Goal: Book appointment/travel/reservation

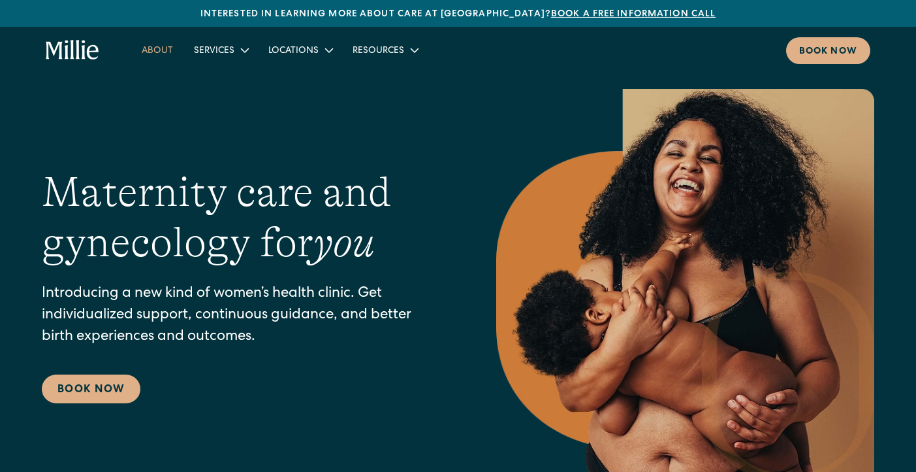
click at [159, 47] on link "About" at bounding box center [157, 50] width 52 height 22
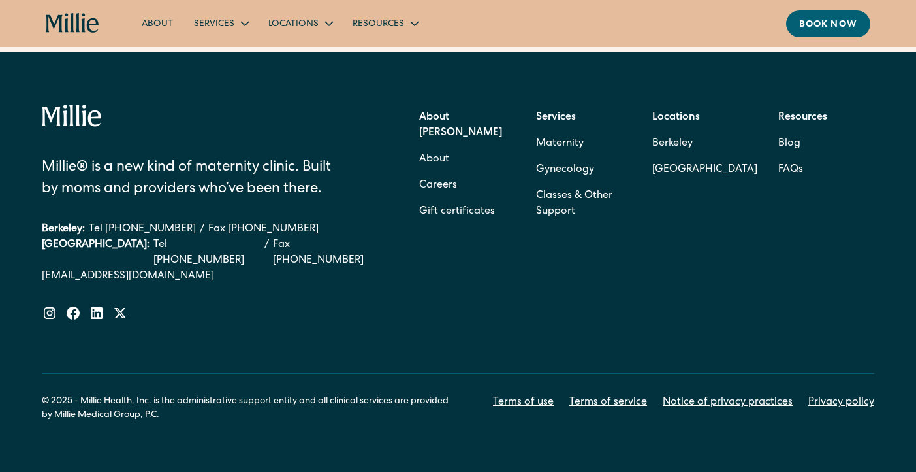
scroll to position [4276, 0]
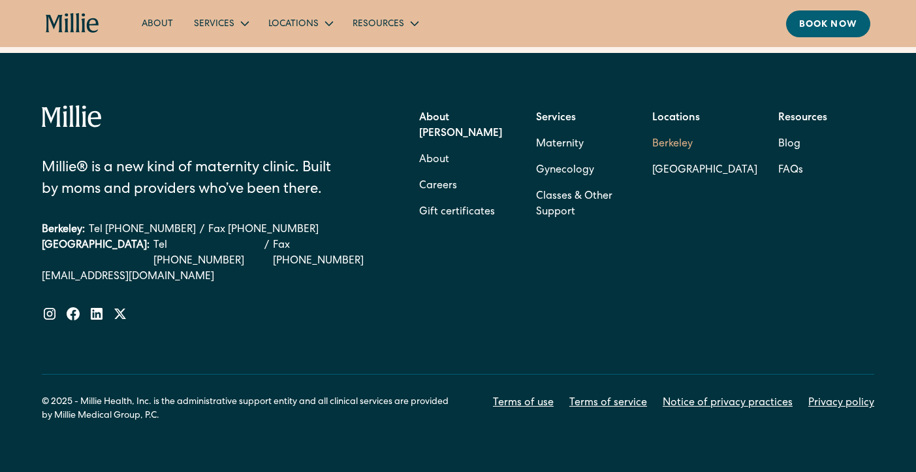
click at [672, 131] on link "Berkeley" at bounding box center [704, 144] width 105 height 26
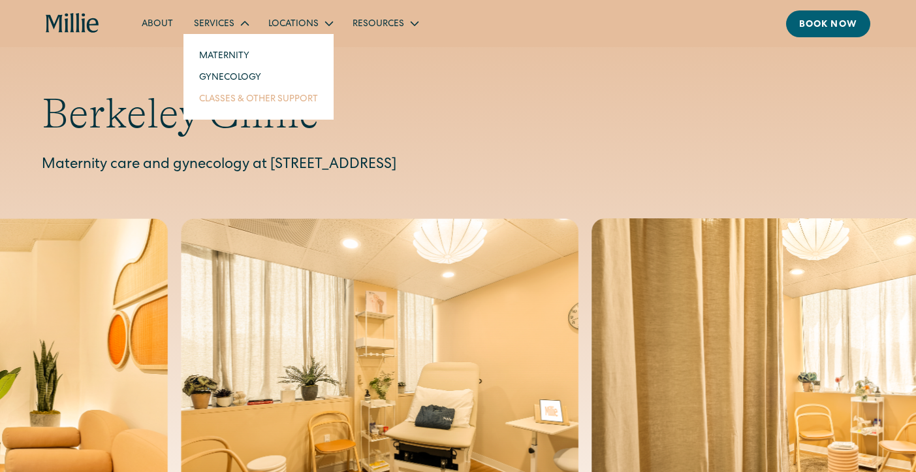
click at [236, 95] on link "Classes & Other Support" at bounding box center [259, 99] width 140 height 22
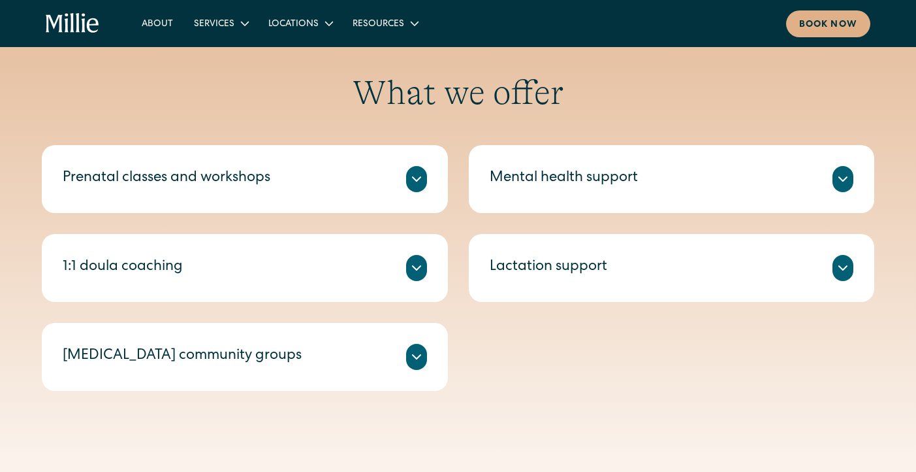
scroll to position [487, 0]
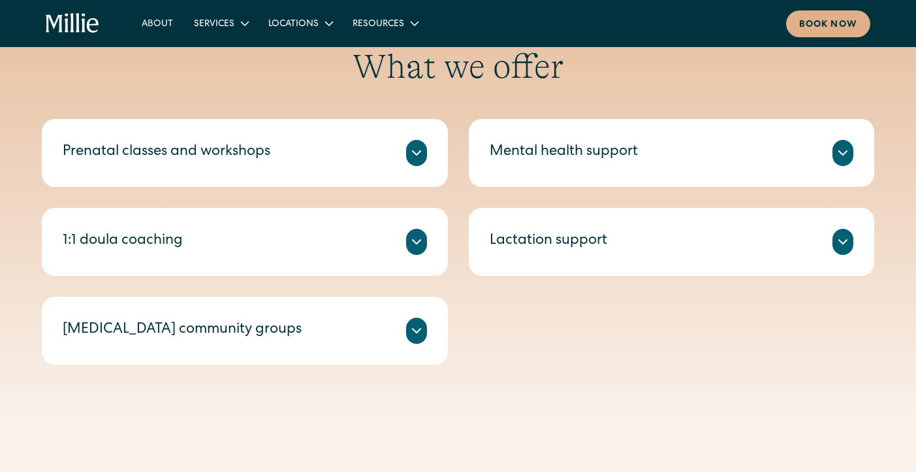
click at [844, 152] on icon at bounding box center [843, 153] width 16 height 16
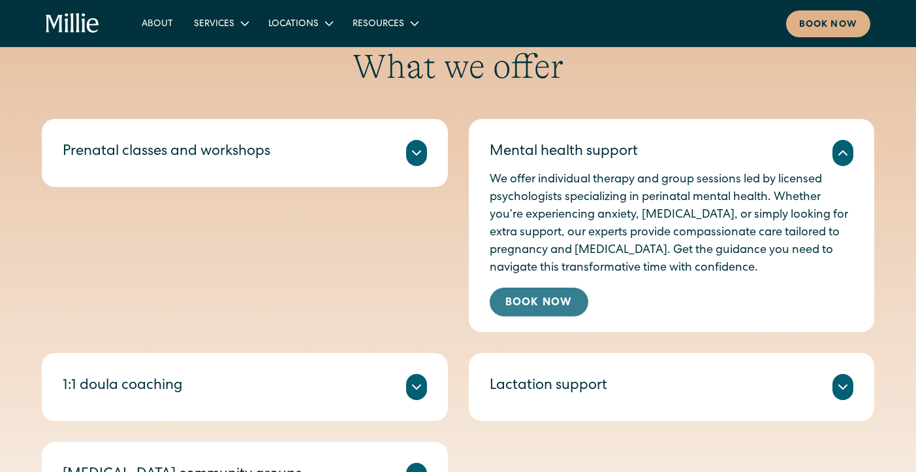
click at [521, 300] on link "Book Now" at bounding box center [539, 301] width 99 height 29
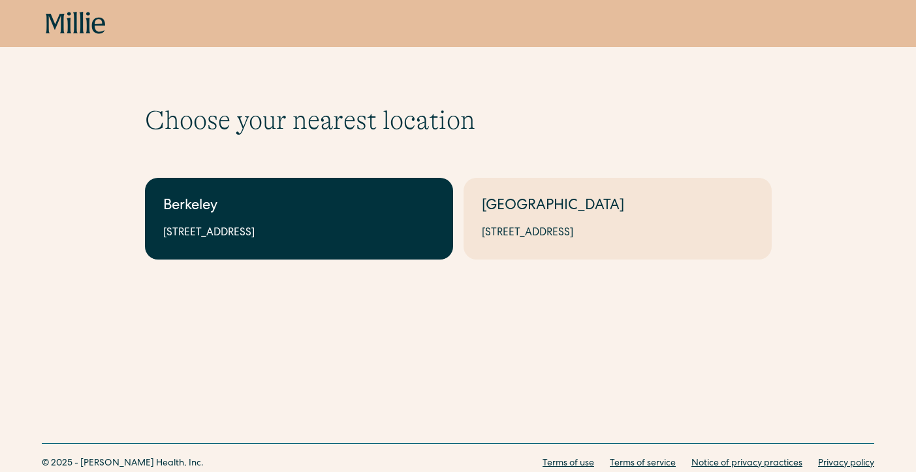
click at [236, 229] on div "2999 Regent St, Suite 524, Berkeley, CA 94705" at bounding box center [299, 233] width 272 height 16
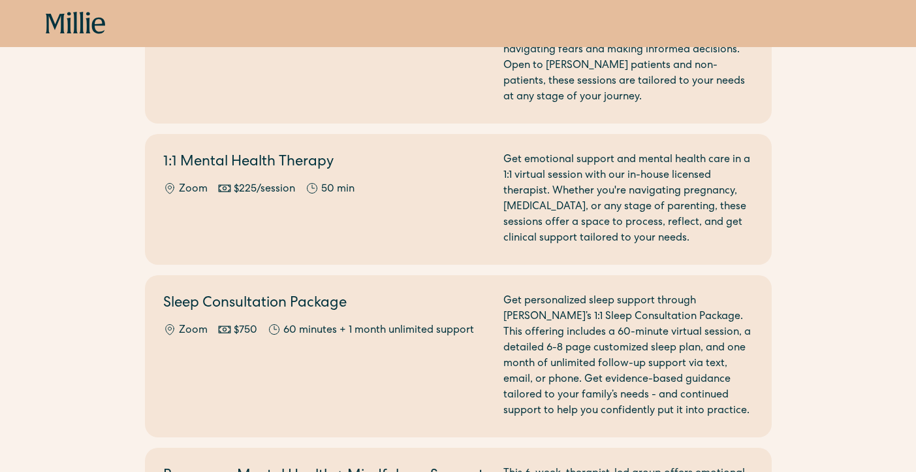
scroll to position [1246, 0]
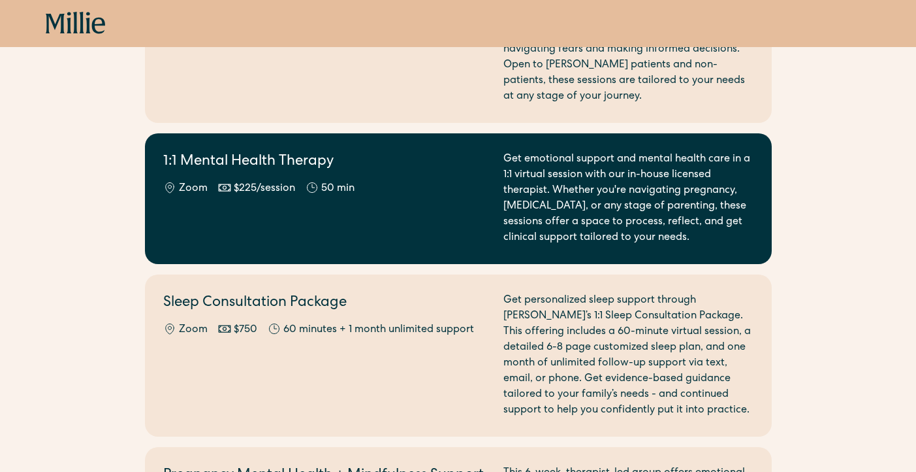
click at [415, 197] on div "1:1 Mental Health Therapy Zoom $225/session 50 min" at bounding box center [325, 199] width 325 height 94
